Goal: Task Accomplishment & Management: Manage account settings

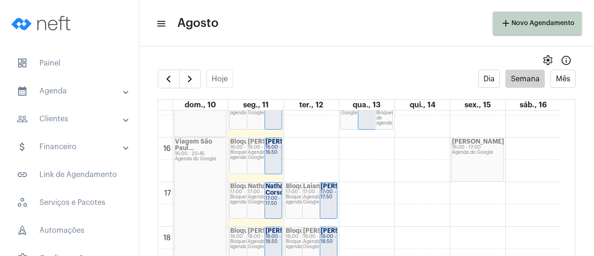
scroll to position [732, 0]
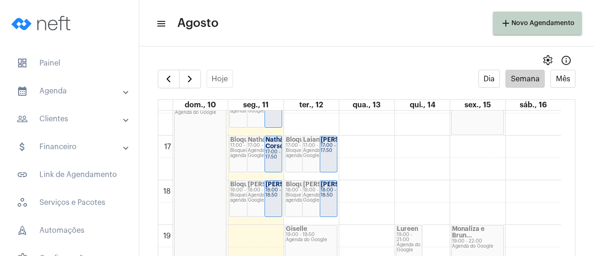
click at [270, 194] on div "18:00 - 18:50" at bounding box center [273, 192] width 16 height 10
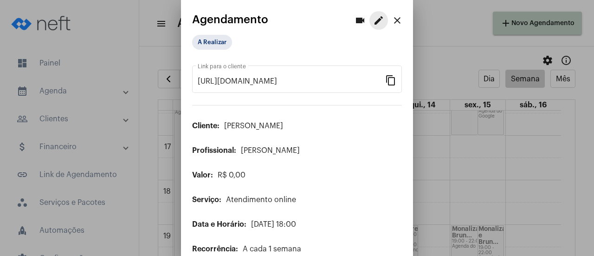
click at [373, 23] on mat-icon "edit" at bounding box center [378, 20] width 11 height 11
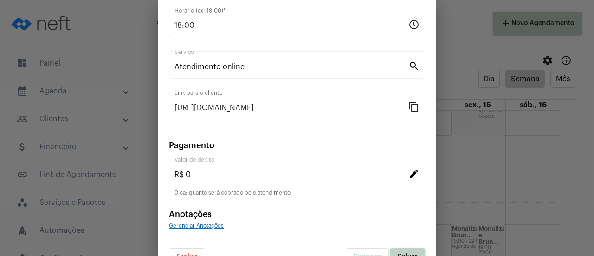
scroll to position [145, 0]
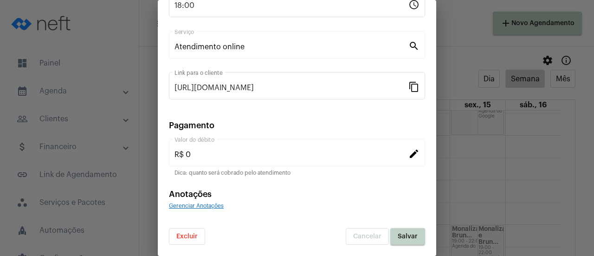
click at [190, 237] on span "Excluir" at bounding box center [186, 236] width 21 height 6
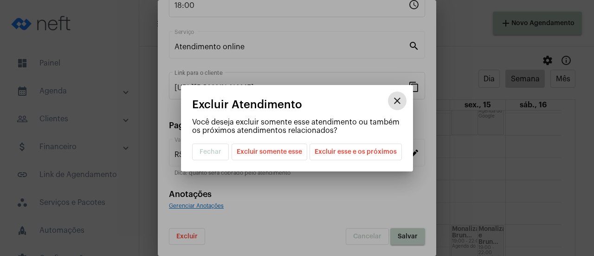
click at [283, 153] on span "Excluir somente esse" at bounding box center [269, 152] width 65 height 16
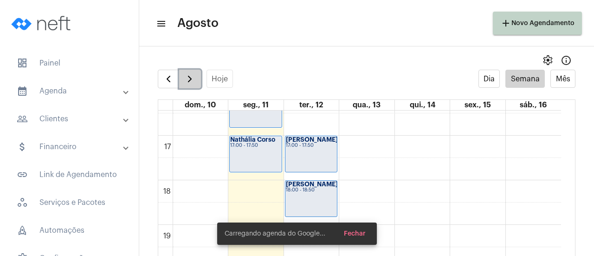
click at [186, 84] on span "button" at bounding box center [189, 78] width 11 height 11
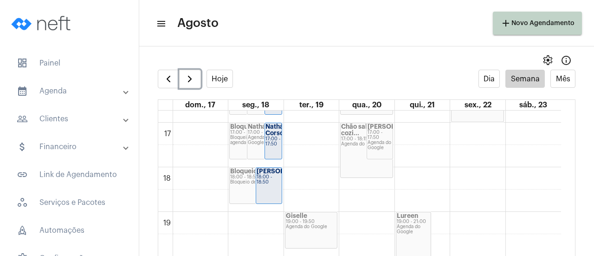
scroll to position [731, 0]
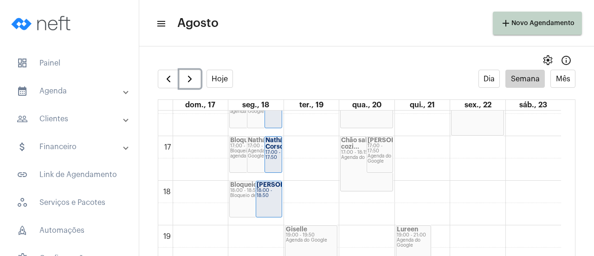
click at [274, 198] on div "18:00 - 18:50" at bounding box center [269, 193] width 25 height 10
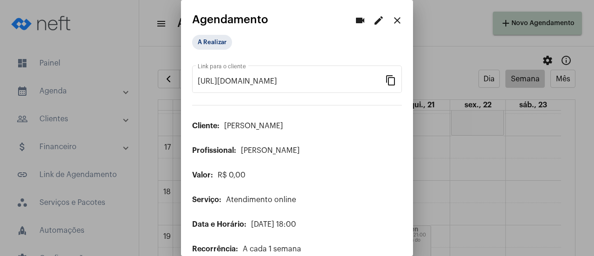
click at [374, 20] on mat-icon "edit" at bounding box center [378, 20] width 11 height 11
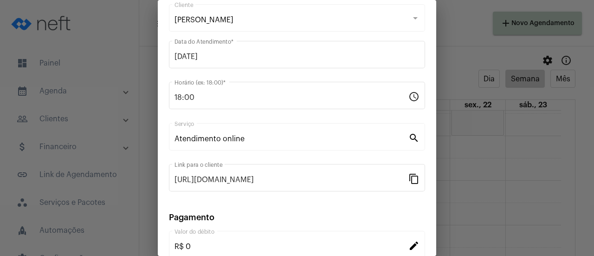
scroll to position [145, 0]
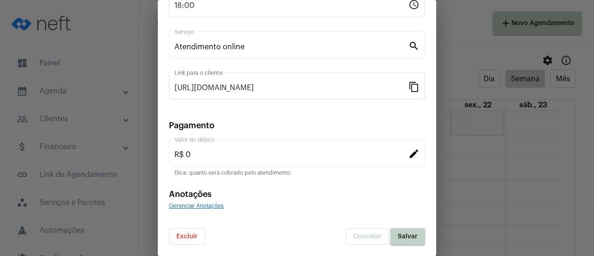
click at [204, 231] on div "Excluir Cancelar Salvar" at bounding box center [297, 230] width 256 height 28
click at [193, 237] on span "Excluir" at bounding box center [186, 236] width 21 height 6
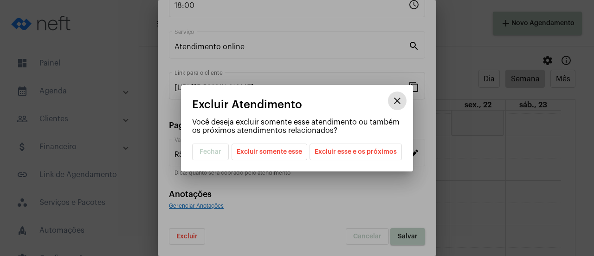
click at [364, 154] on span "Excluir esse e os próximos" at bounding box center [355, 152] width 82 height 16
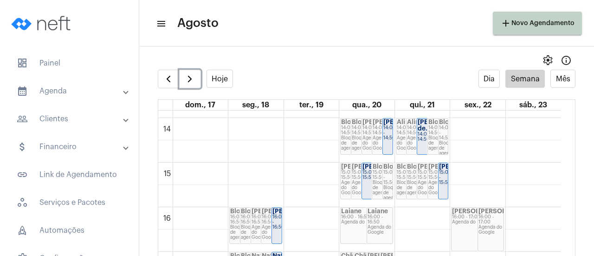
scroll to position [546, 0]
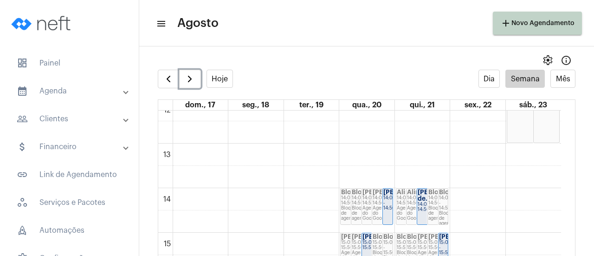
click at [388, 203] on div "14:00 - 14:50" at bounding box center [387, 202] width 9 height 15
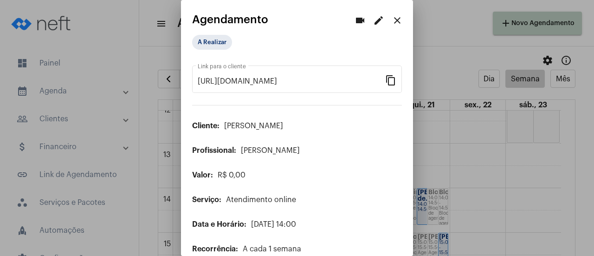
click at [373, 22] on mat-icon "edit" at bounding box center [378, 20] width 11 height 11
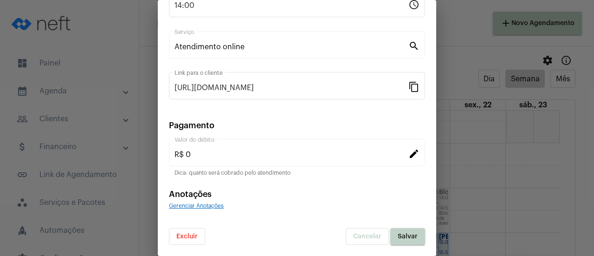
scroll to position [145, 0]
click at [197, 237] on span "Excluir" at bounding box center [186, 236] width 21 height 6
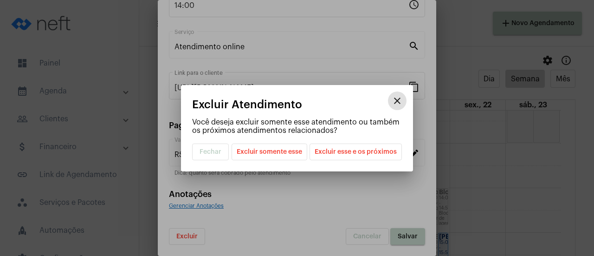
click at [269, 151] on span "Excluir somente esse" at bounding box center [269, 152] width 65 height 16
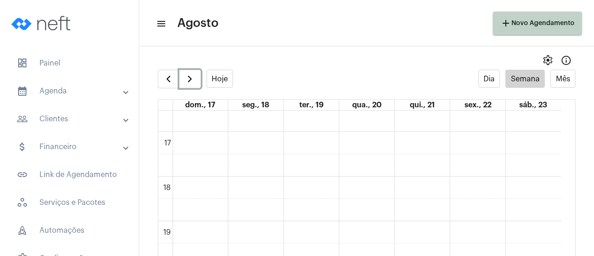
scroll to position [639, 0]
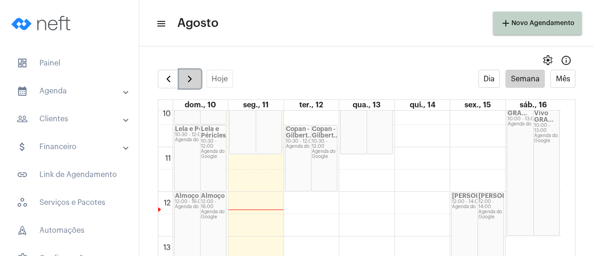
click at [184, 77] on span "button" at bounding box center [189, 78] width 11 height 11
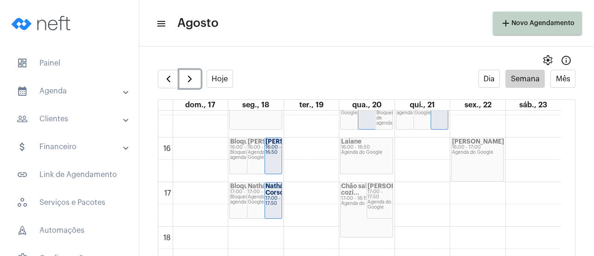
scroll to position [639, 0]
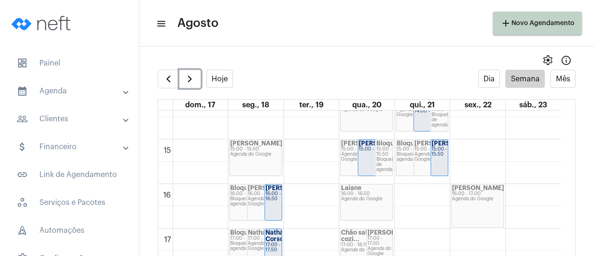
click at [282, 142] on div "00 01 02 03 04 05 06 07 08 09 10 11 12 13 14 15 16 17 18 19 20 21 22 23 Bloquei…" at bounding box center [359, 5] width 403 height 1069
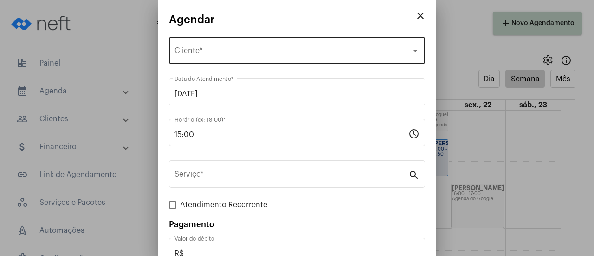
click at [204, 54] on span "Selecione o Cliente" at bounding box center [292, 52] width 237 height 8
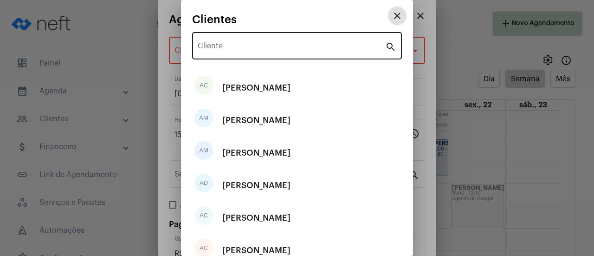
click at [208, 53] on div "Cliente" at bounding box center [291, 44] width 187 height 29
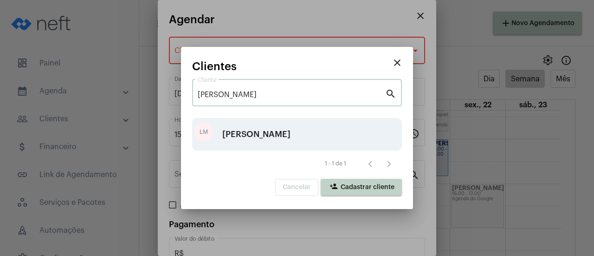
type input "lucas"
click at [249, 135] on div "[PERSON_NAME]" at bounding box center [256, 134] width 68 height 28
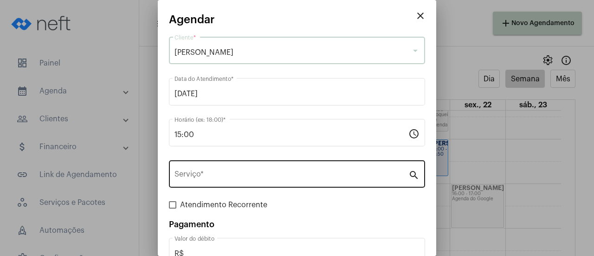
click at [226, 183] on div "Serviço *" at bounding box center [291, 172] width 234 height 29
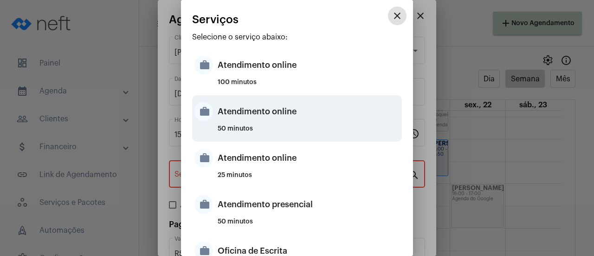
click at [242, 115] on div "Atendimento online" at bounding box center [309, 111] width 182 height 28
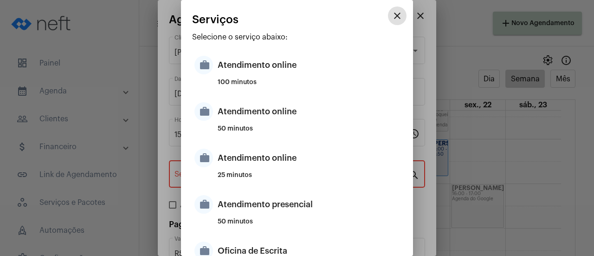
type input "Atendimento online"
type input "R$ 0"
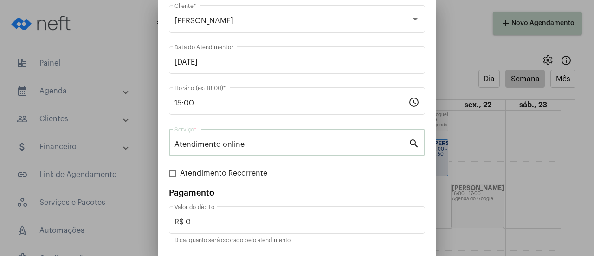
scroll to position [61, 0]
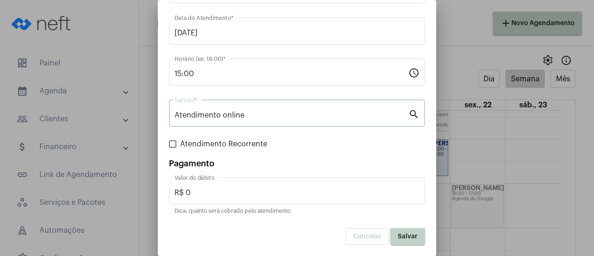
click at [395, 243] on button "Salvar" at bounding box center [407, 236] width 35 height 17
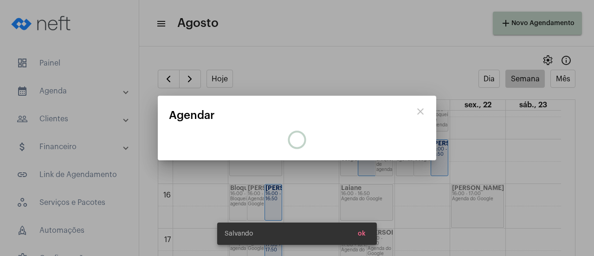
scroll to position [0, 0]
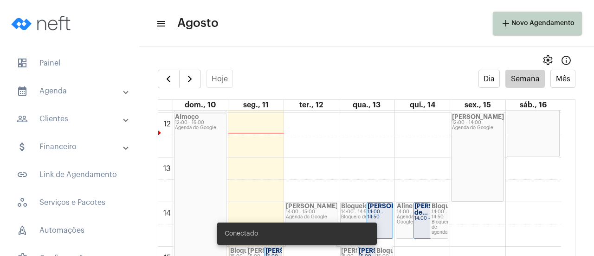
scroll to position [546, 0]
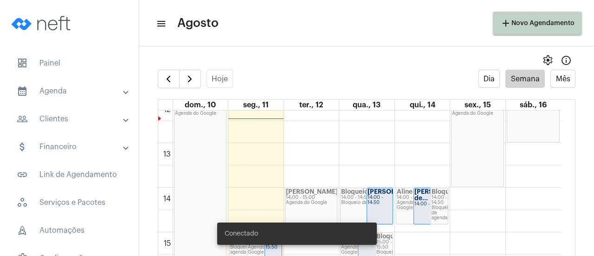
click at [378, 194] on strong "[PERSON_NAME]" at bounding box center [393, 191] width 52 height 6
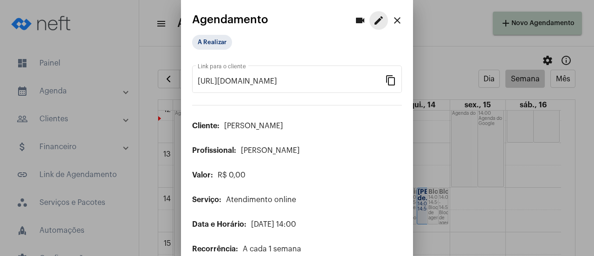
click at [373, 17] on mat-icon "edit" at bounding box center [378, 20] width 11 height 11
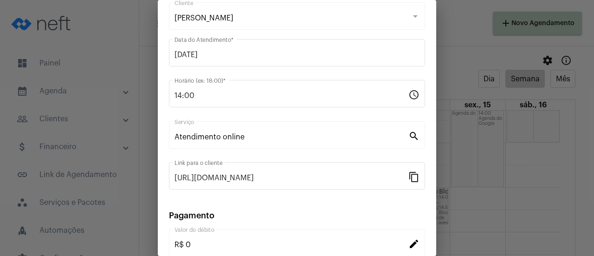
scroll to position [145, 0]
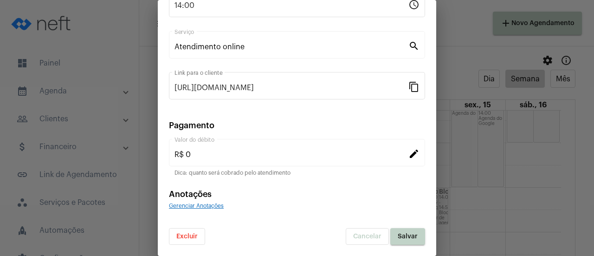
click at [199, 243] on button "Excluir" at bounding box center [187, 236] width 36 height 17
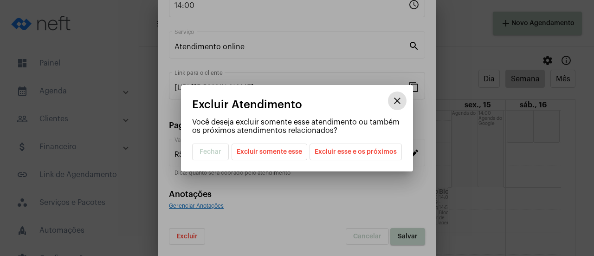
click at [278, 156] on span "Excluir somente esse" at bounding box center [269, 152] width 65 height 16
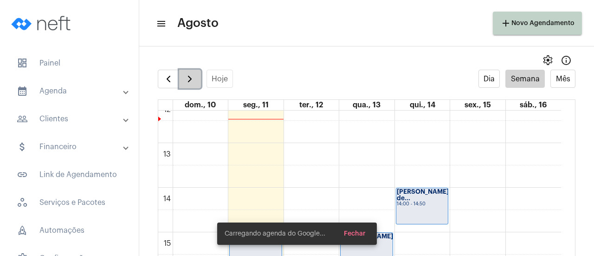
click at [191, 73] on button "button" at bounding box center [190, 79] width 22 height 19
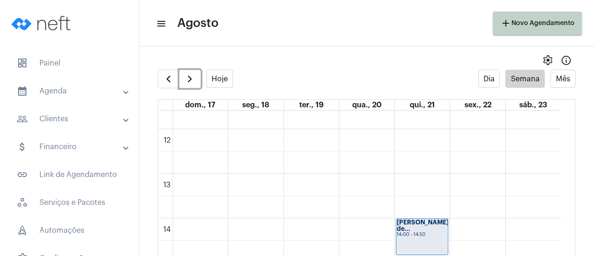
scroll to position [592, 0]
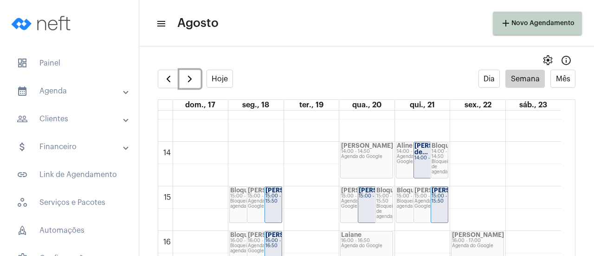
click at [384, 148] on div "[PERSON_NAME]" at bounding box center [366, 145] width 51 height 6
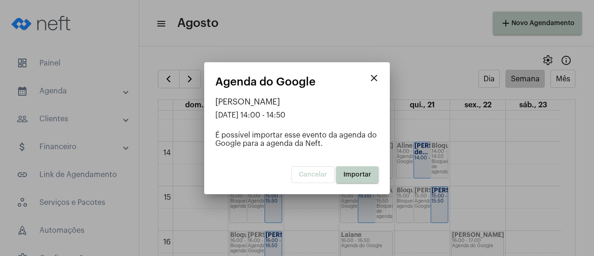
click at [350, 176] on span "Importar" at bounding box center [357, 174] width 28 height 6
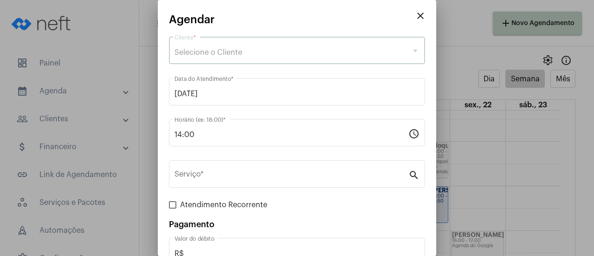
click at [215, 54] on span "Selecione o Cliente" at bounding box center [208, 52] width 68 height 7
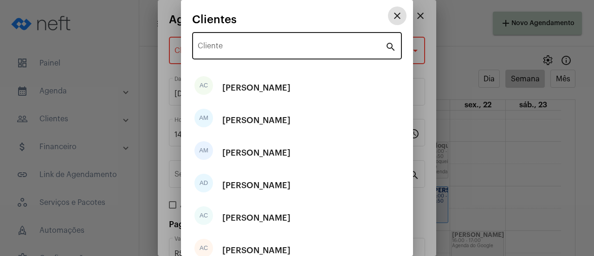
click at [221, 49] on input "Cliente" at bounding box center [291, 48] width 187 height 8
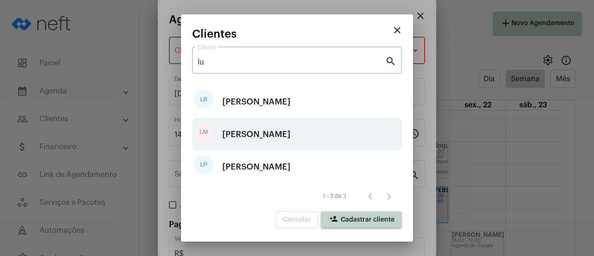
type input "lu"
click at [238, 139] on div "[PERSON_NAME]" at bounding box center [256, 134] width 68 height 28
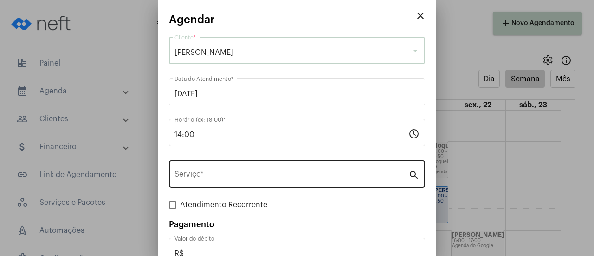
click at [224, 167] on div "Serviço *" at bounding box center [291, 172] width 234 height 29
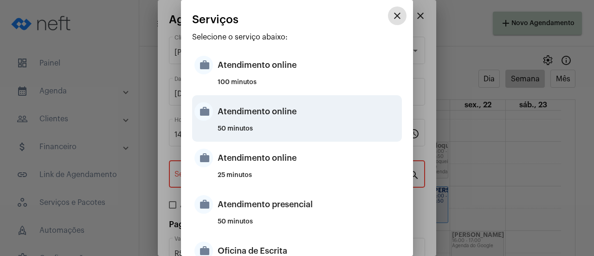
click at [245, 114] on div "Atendimento online" at bounding box center [309, 111] width 182 height 28
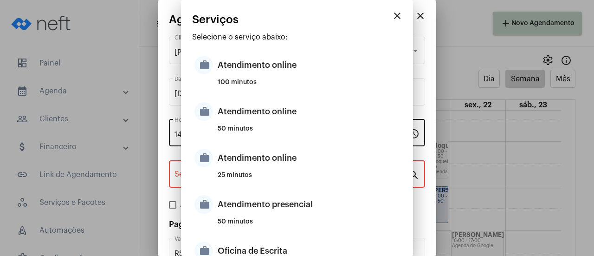
type input "Atendimento online"
type input "R$ 0"
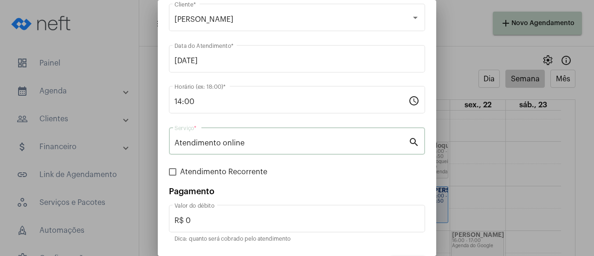
scroll to position [61, 0]
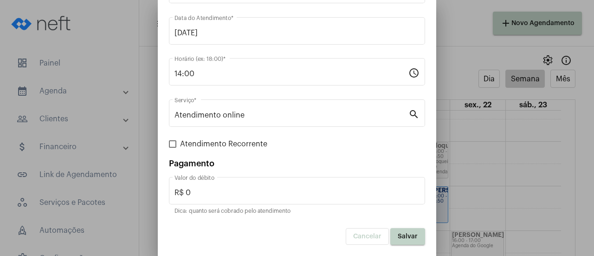
click at [398, 235] on span "Salvar" at bounding box center [408, 236] width 20 height 6
